Goal: Transaction & Acquisition: Purchase product/service

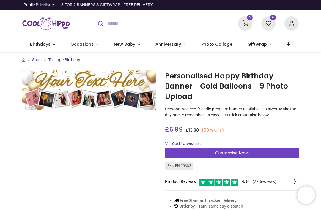
click at [45, 49] on link "Birthdays" at bounding box center [42, 44] width 41 height 15
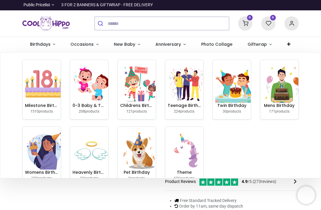
click at [47, 106] on h6 "Milestone Birthday" at bounding box center [41, 106] width 33 height 6
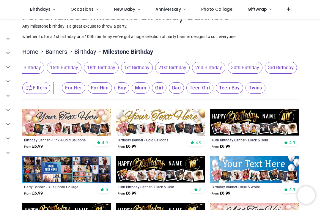
scroll to position [0, 100]
click at [242, 67] on span "30th Birthday" at bounding box center [237, 68] width 35 height 12
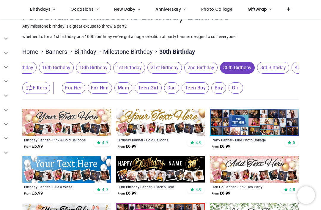
click at [71, 89] on span "For Her" at bounding box center [73, 87] width 23 height 11
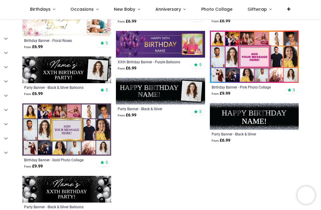
scroll to position [439, 0]
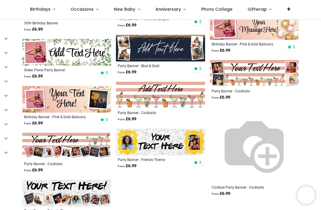
scroll to position [795, 0]
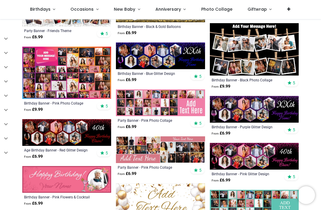
scroll to position [977, 0]
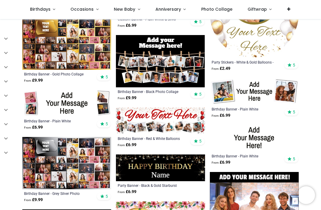
scroll to position [1289, 0]
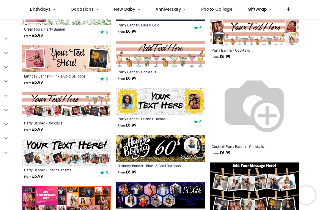
scroll to position [835, 0]
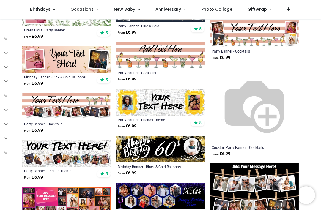
click at [317, 107] on div "Pricelist : Public Pricelist Public Pricelist Customer Pricelist Categories 80" at bounding box center [160, 72] width 321 height 1776
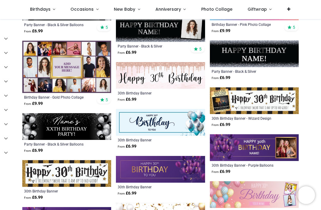
scroll to position [484, 0]
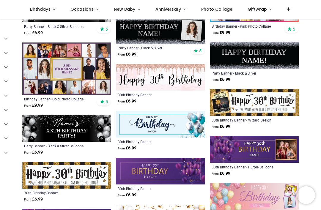
click at [213, 14] on link "Photo Collage" at bounding box center [216, 9] width 46 height 19
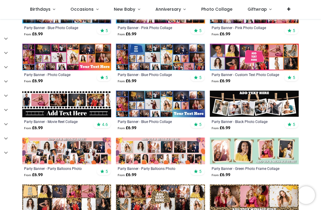
scroll to position [155, 0]
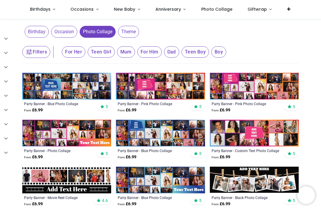
scroll to position [80, 0]
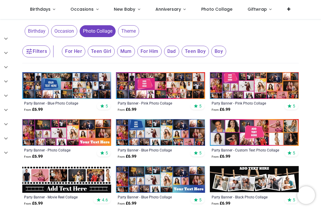
click at [29, 48] on icon "button" at bounding box center [29, 51] width 7 height 7
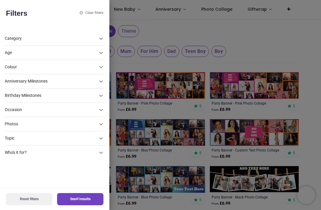
click at [10, 60] on div "Photos" at bounding box center [55, 53] width 100 height 14
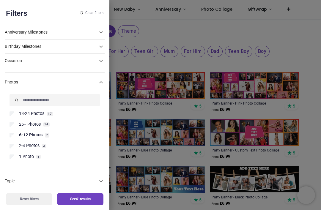
scroll to position [34, 0]
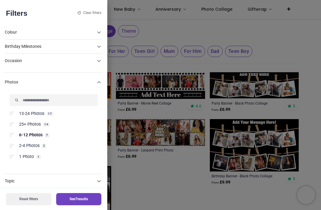
click at [255, 192] on div at bounding box center [160, 105] width 321 height 210
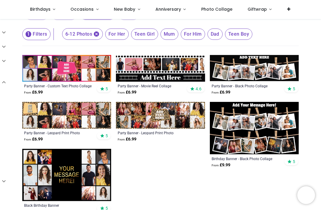
scroll to position [98, 0]
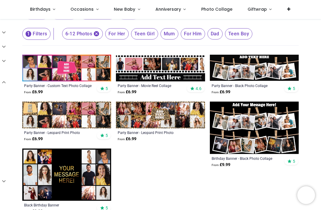
click at [80, 116] on img at bounding box center [66, 115] width 89 height 27
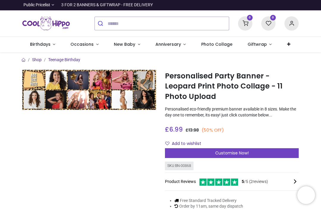
click at [29, 85] on img at bounding box center [89, 90] width 134 height 40
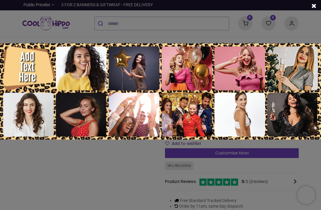
click at [26, 65] on img at bounding box center [160, 91] width 321 height 96
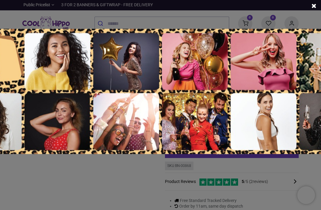
click at [11, 64] on img at bounding box center [160, 91] width 417 height 125
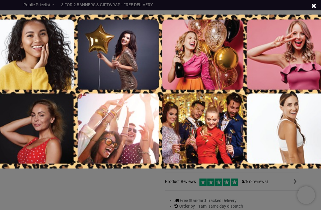
click at [311, 5] on span at bounding box center [313, 6] width 5 height 6
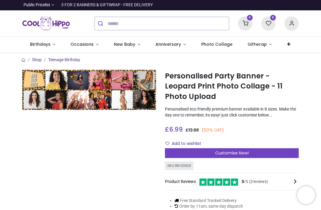
click at [32, 86] on img at bounding box center [89, 90] width 134 height 40
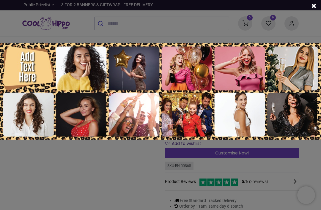
click at [250, 149] on div at bounding box center [160, 105] width 321 height 210
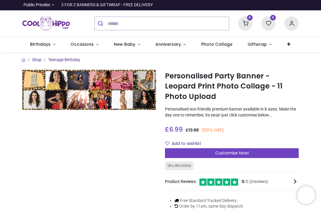
click at [243, 151] on span "Customise Now!" at bounding box center [232, 153] width 34 height 6
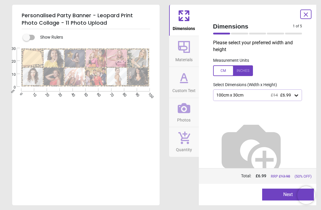
click at [294, 98] on div "100cm x 30cm £14 £6.99" at bounding box center [257, 94] width 89 height 11
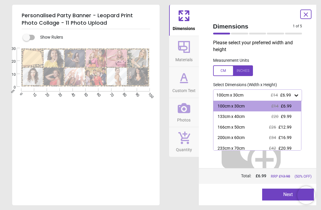
click at [289, 116] on span "£9.99" at bounding box center [286, 116] width 11 height 5
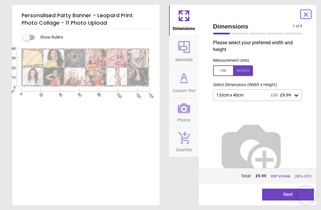
click at [296, 96] on icon at bounding box center [296, 95] width 6 height 6
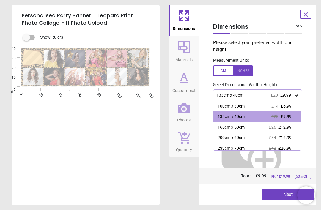
click at [292, 128] on div "166cm x 50cm £26 £12.99" at bounding box center [257, 127] width 88 height 11
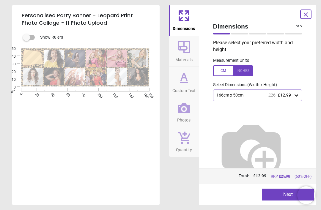
click at [297, 95] on icon at bounding box center [296, 95] width 4 height 2
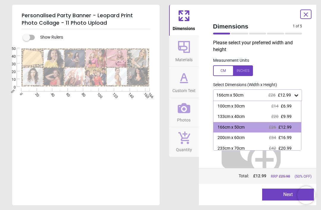
click at [243, 107] on div "100cm x 30cm" at bounding box center [231, 106] width 27 height 6
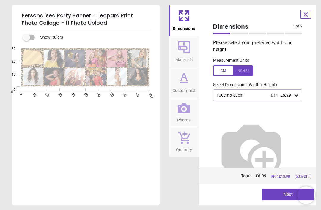
click at [301, 99] on div "100cm x 30cm £14 £6.99" at bounding box center [257, 94] width 89 height 11
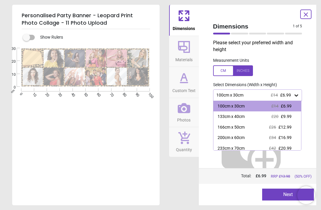
click at [247, 116] on div "133cm x 40cm £20 £9.99" at bounding box center [257, 116] width 88 height 11
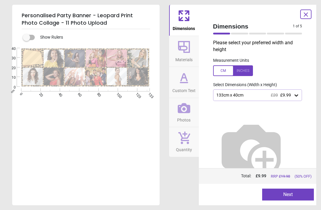
click at [291, 193] on button "Next" at bounding box center [288, 195] width 52 height 12
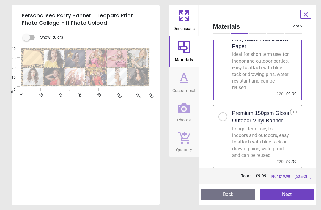
scroll to position [31, 0]
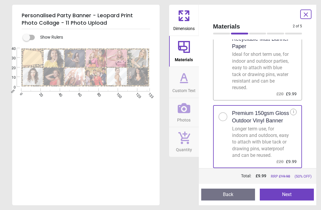
click at [290, 191] on button "Next" at bounding box center [287, 195] width 54 height 12
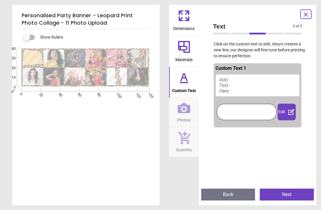
click at [230, 81] on button "Add Text Here" at bounding box center [257, 85] width 84 height 23
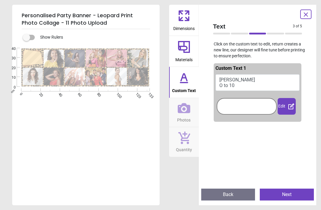
type textarea "**** *******"
click at [285, 195] on button "Next" at bounding box center [287, 195] width 54 height 12
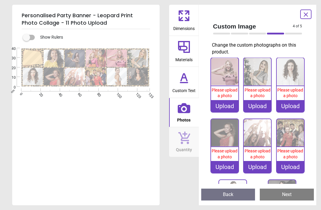
scroll to position [62, 0]
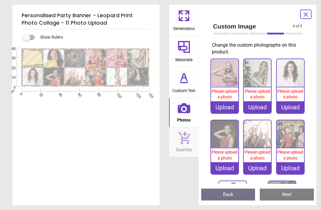
click at [308, 16] on icon at bounding box center [305, 14] width 7 height 7
